Goal: Transaction & Acquisition: Purchase product/service

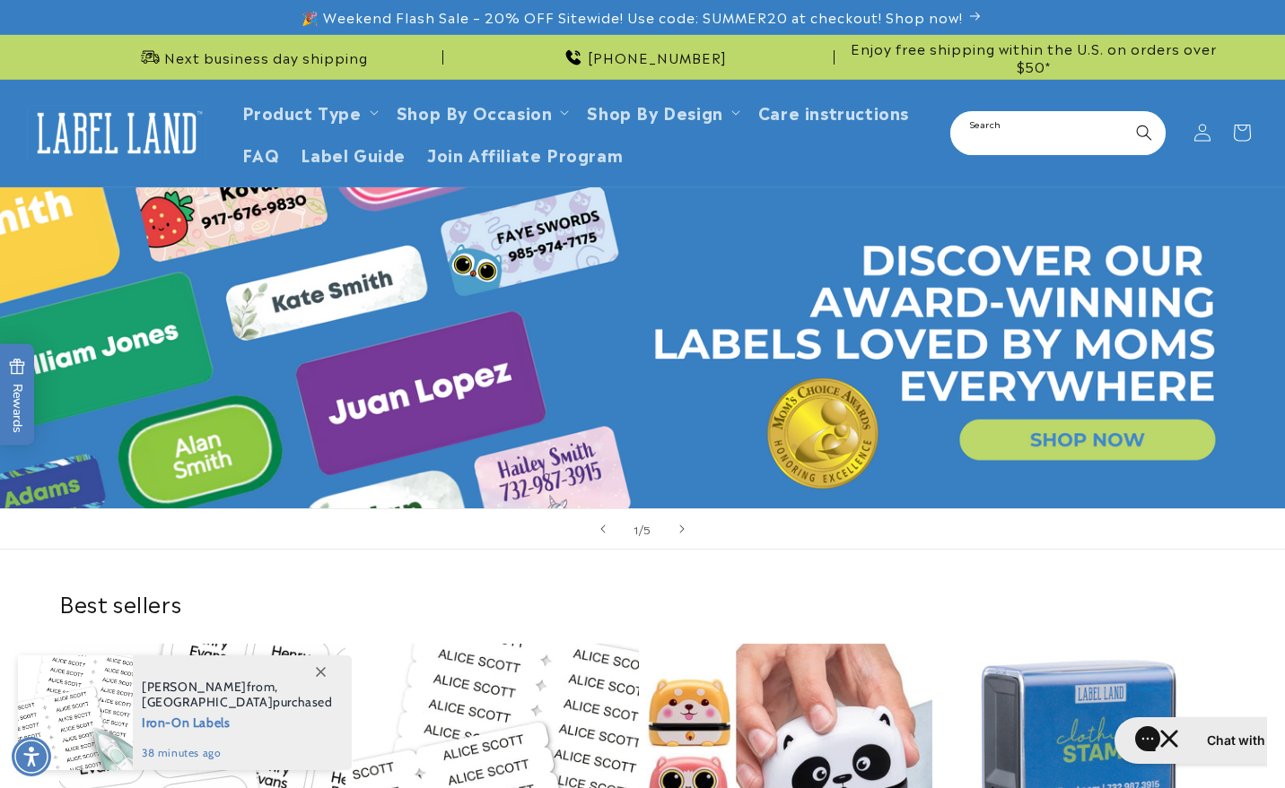
click at [1015, 133] on input "Search" at bounding box center [1058, 133] width 212 height 40
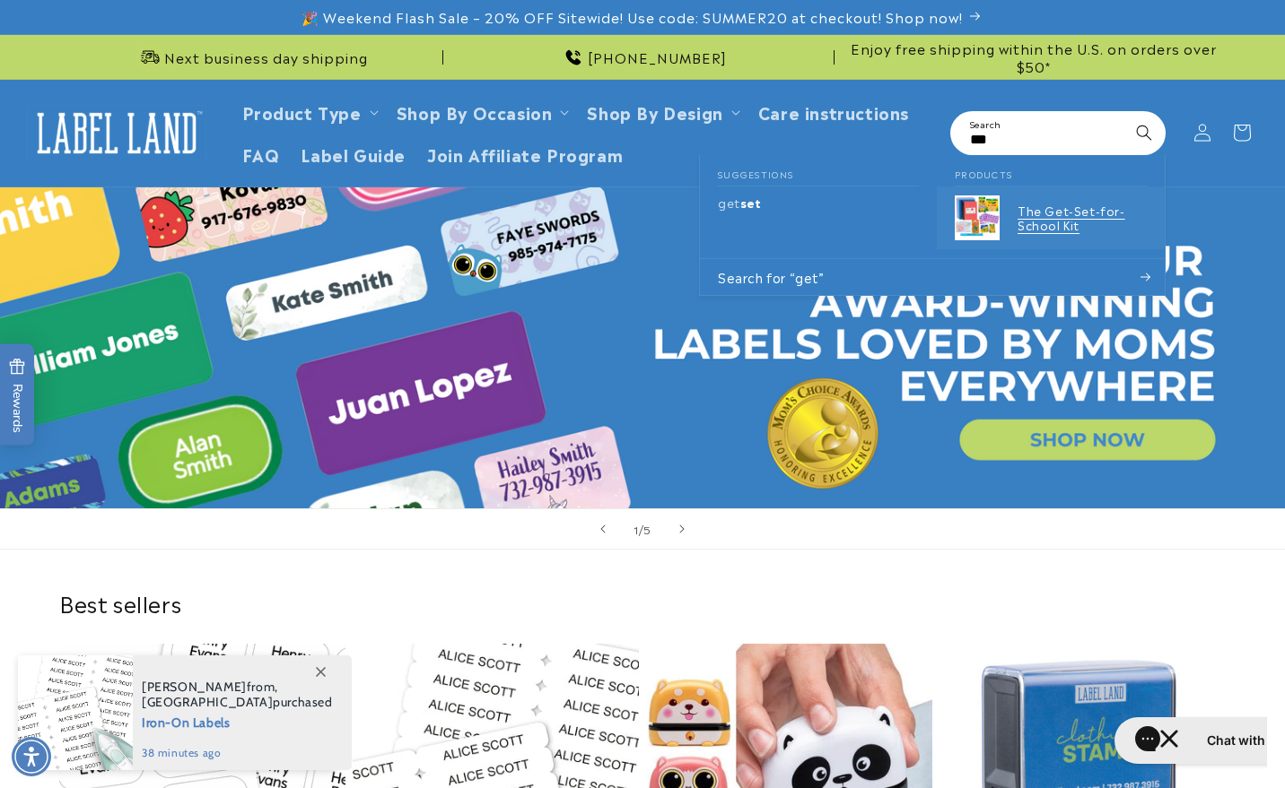
type input "***"
click at [1025, 213] on p "The Get-Set-for-School Kit" at bounding box center [1081, 219] width 129 height 30
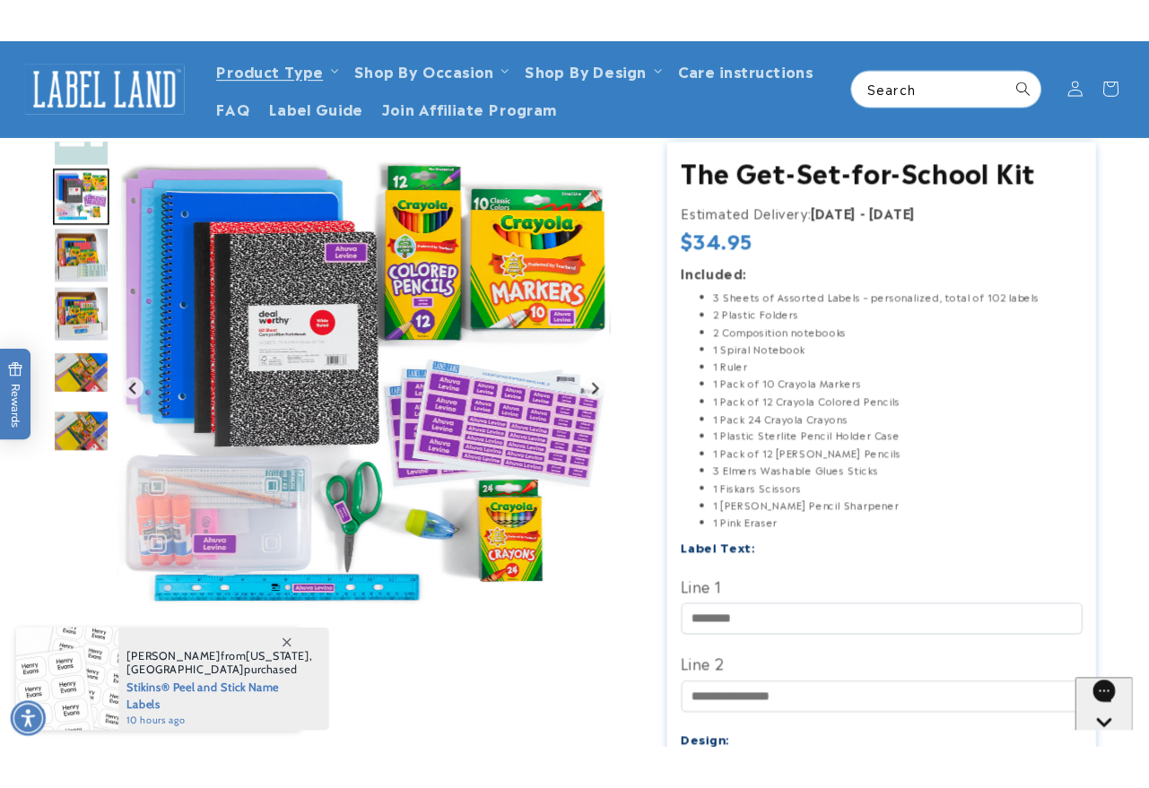
scroll to position [142, 0]
